Goal: Task Accomplishment & Management: Use online tool/utility

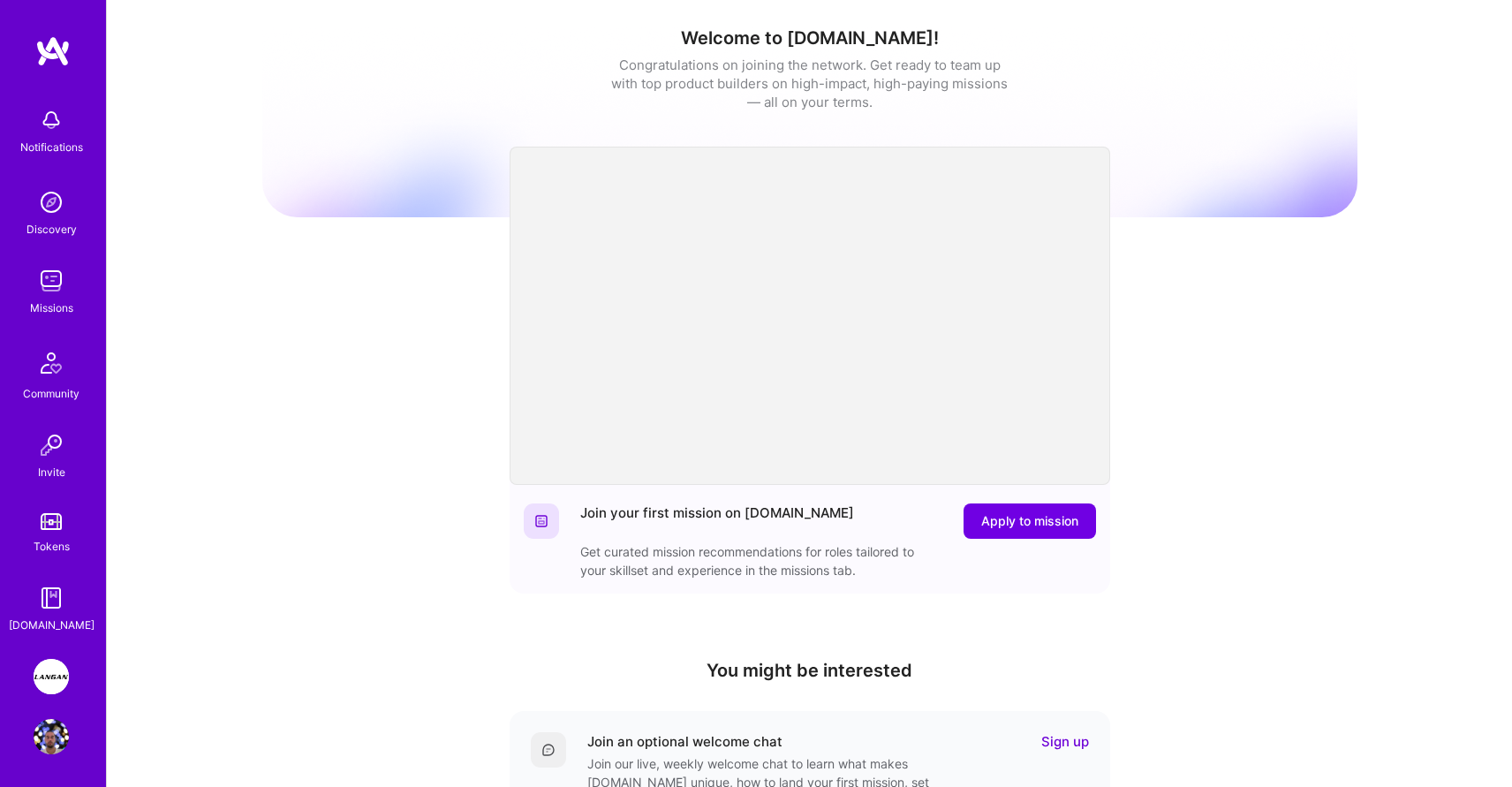
click at [45, 681] on img at bounding box center [52, 676] width 35 height 35
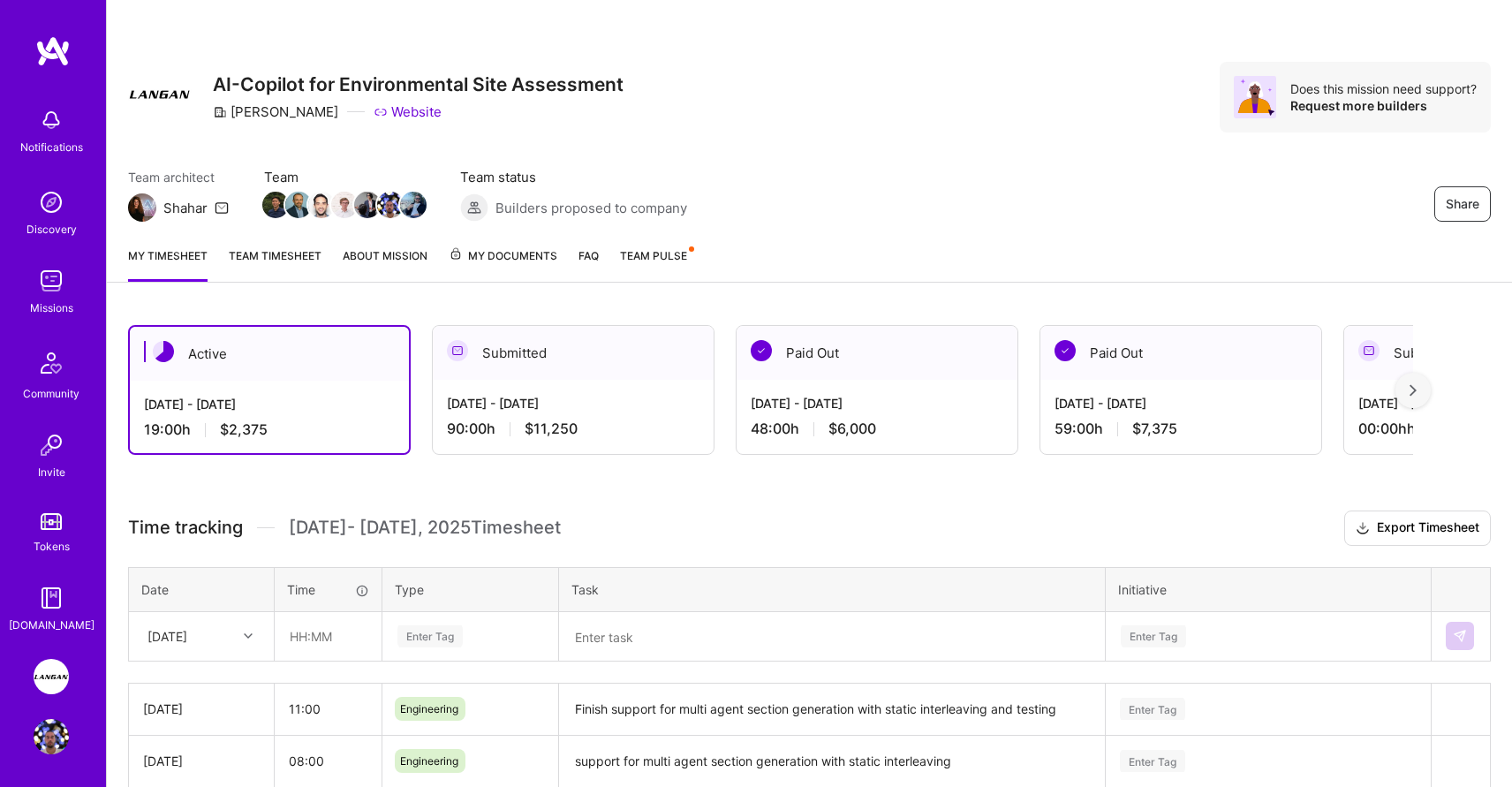
click at [297, 401] on div "[DATE] - [DATE]" at bounding box center [269, 403] width 251 height 18
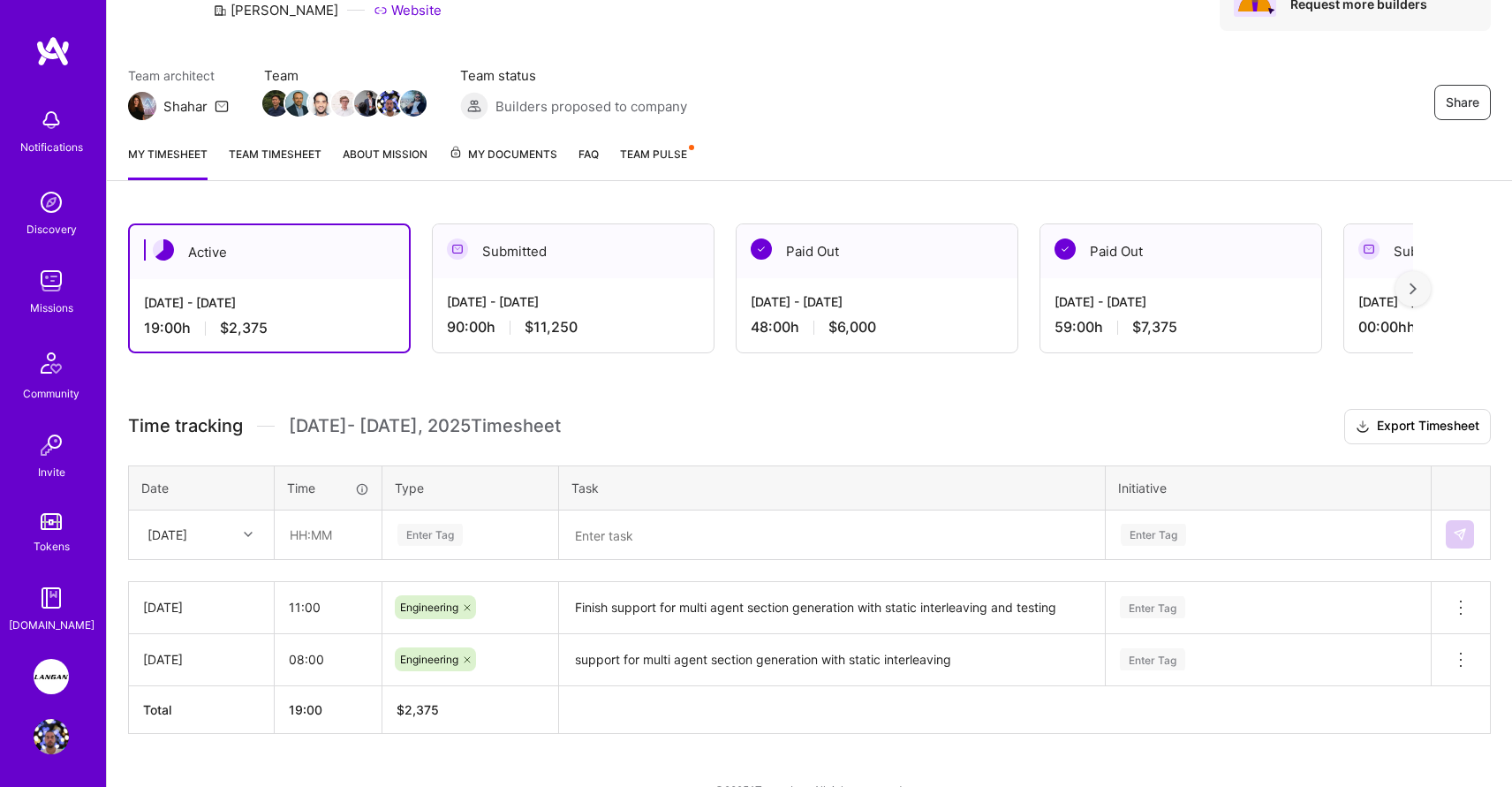
scroll to position [121, 0]
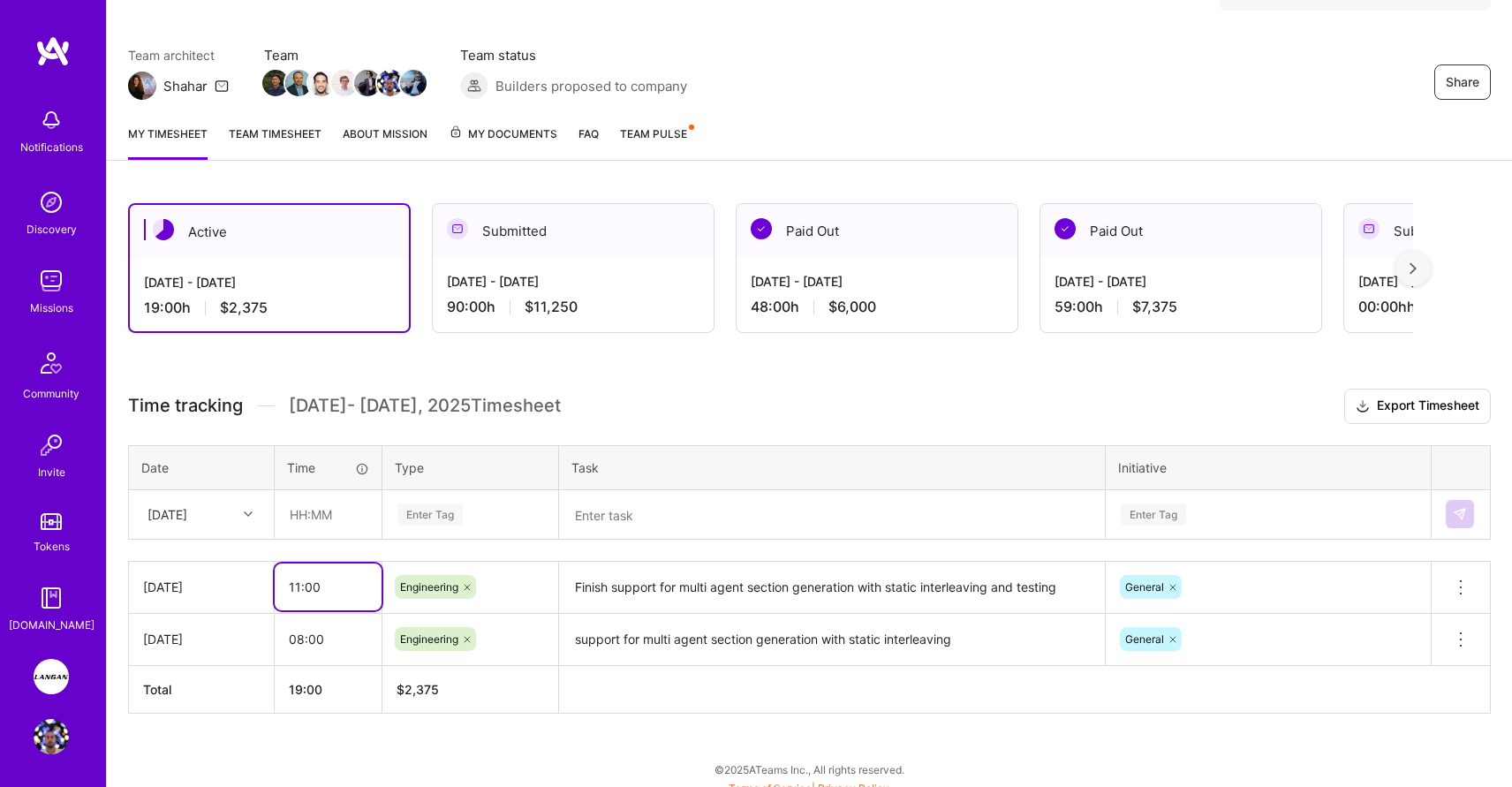
click at [298, 585] on input "11:00" at bounding box center [328, 587] width 107 height 47
type input "12:00"
click at [743, 426] on div "Time tracking [DATE] - [DATE] Timesheet Export Timesheet Date Time Type Task In…" at bounding box center [809, 551] width 1362 height 325
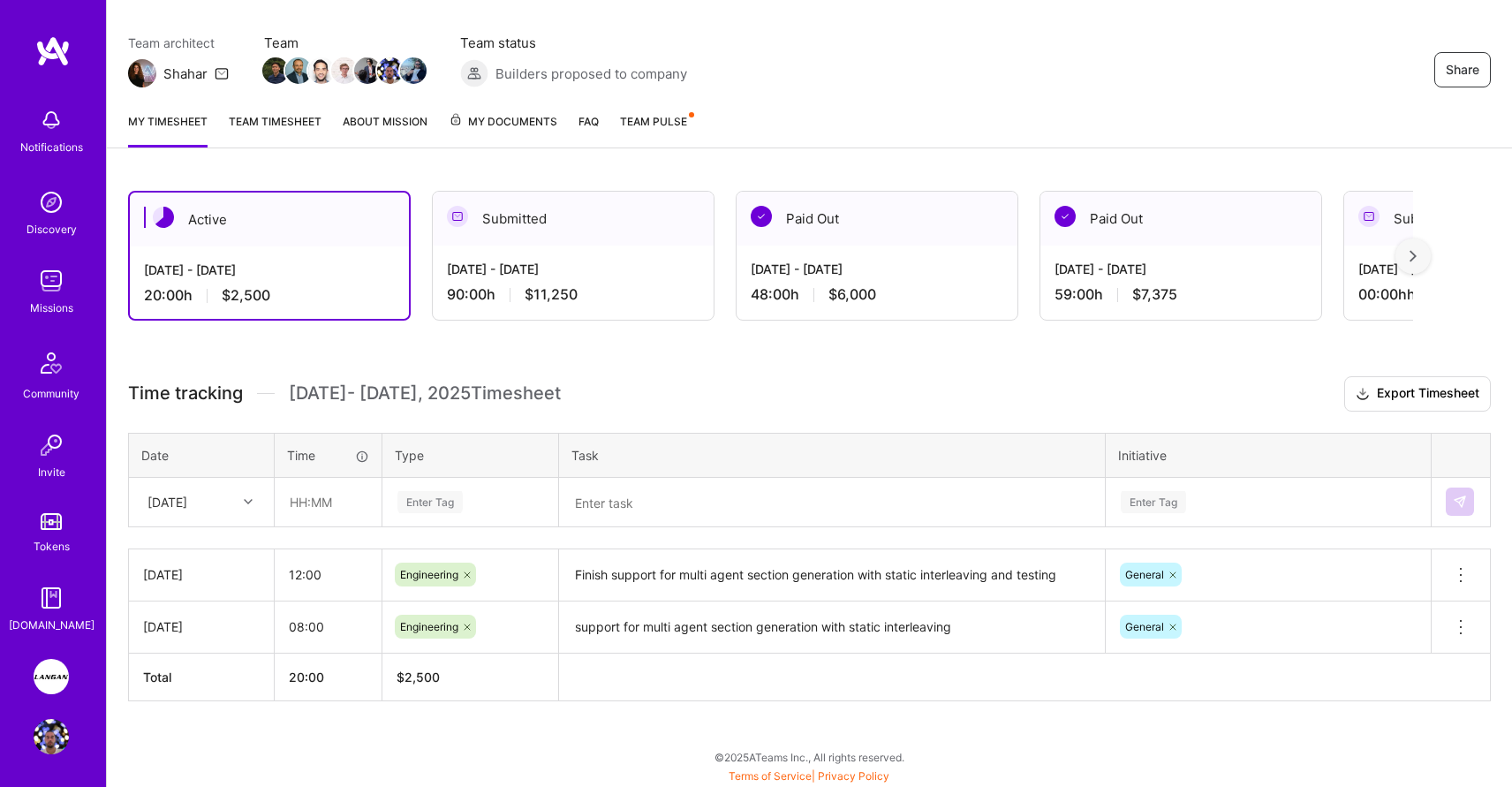
scroll to position [0, 0]
